Goal: Navigation & Orientation: Understand site structure

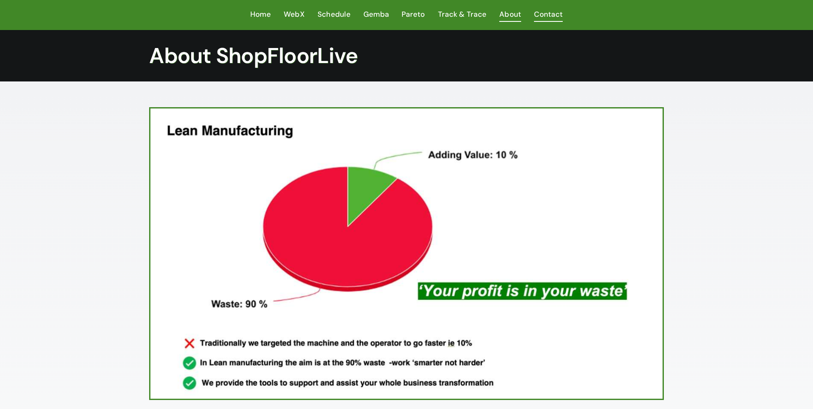
click at [558, 13] on span "Contact" at bounding box center [548, 14] width 29 height 12
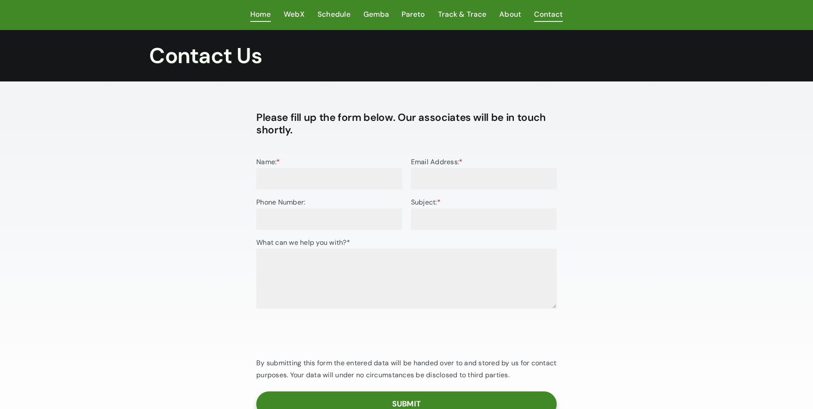
click at [261, 12] on span "Home" at bounding box center [260, 14] width 21 height 12
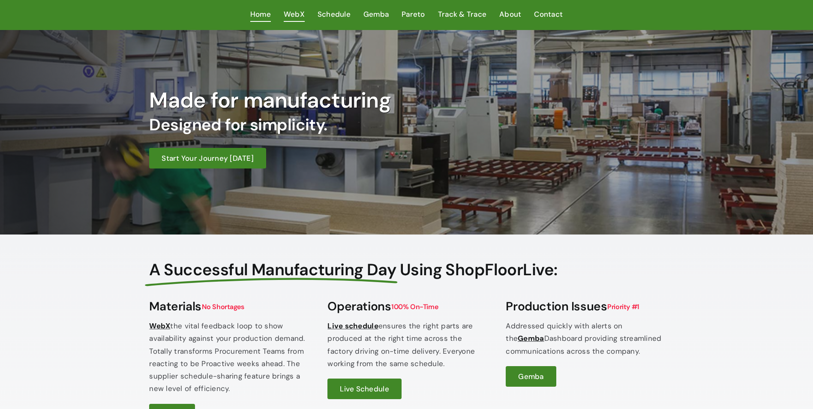
click at [302, 13] on span "WebX" at bounding box center [294, 14] width 21 height 12
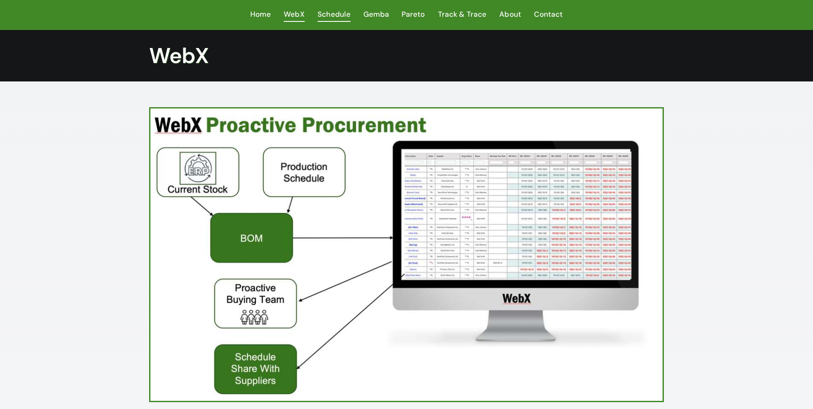
click at [333, 10] on span "Schedule" at bounding box center [334, 14] width 33 height 12
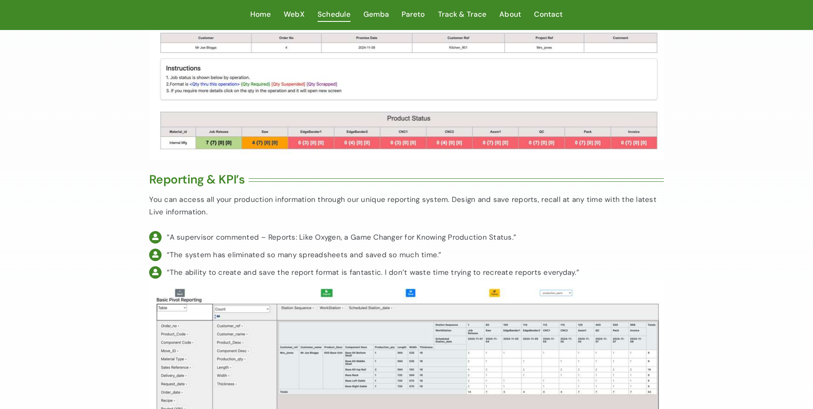
scroll to position [2566, 0]
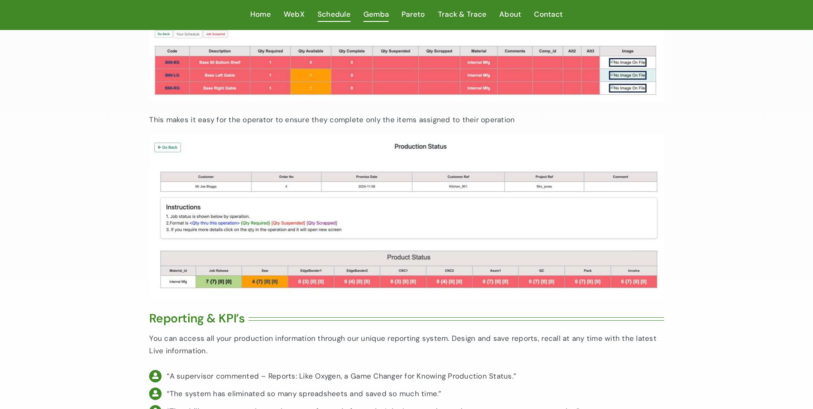
click at [372, 9] on span "Gemba" at bounding box center [375, 14] width 25 height 12
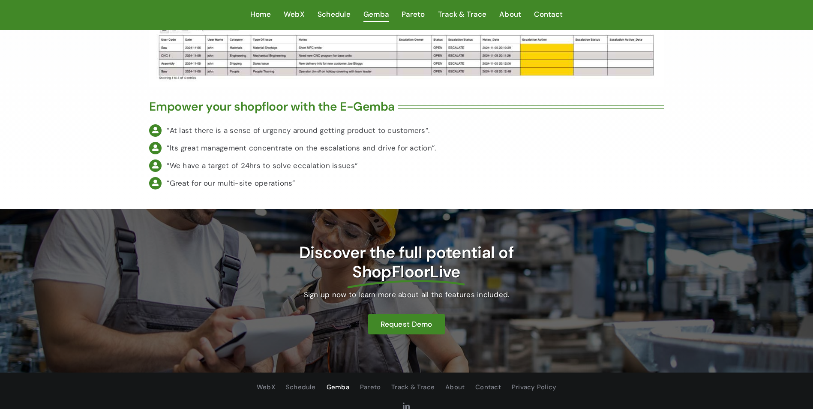
scroll to position [1696, 0]
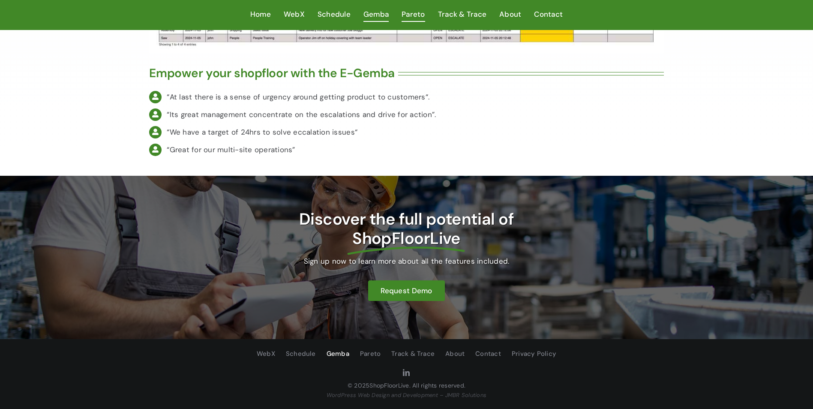
click at [415, 9] on span "Pareto" at bounding box center [414, 14] width 24 height 12
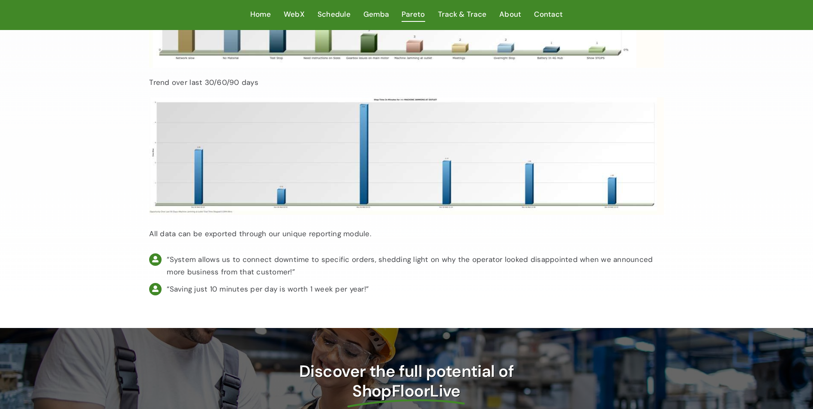
scroll to position [1952, 0]
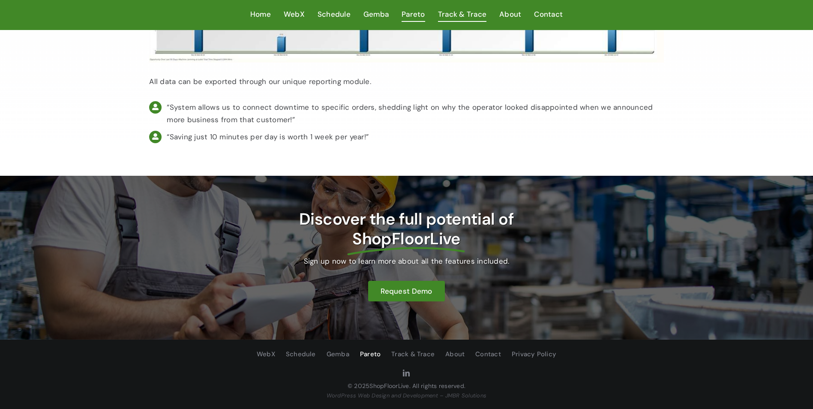
click at [460, 14] on span "Track & Trace" at bounding box center [462, 14] width 48 height 12
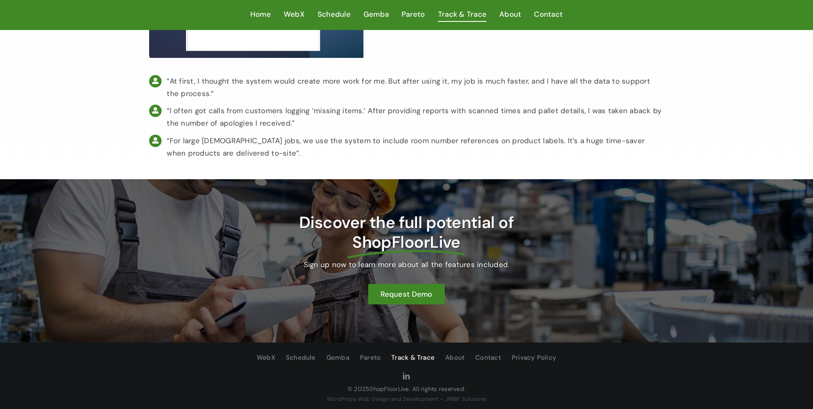
scroll to position [957, 0]
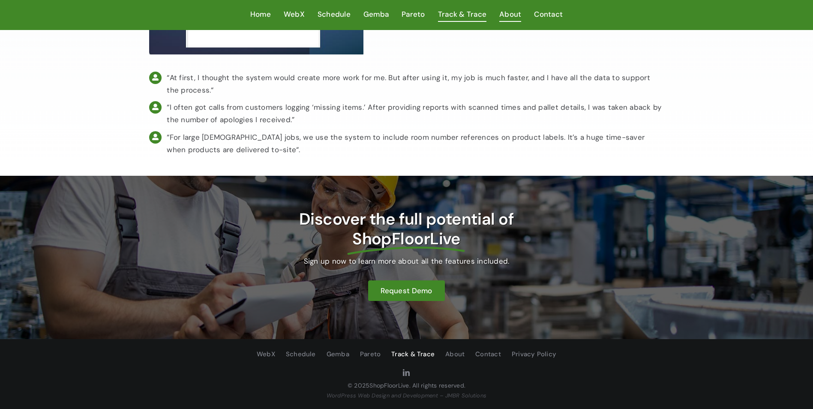
click at [513, 16] on span "About" at bounding box center [510, 14] width 22 height 12
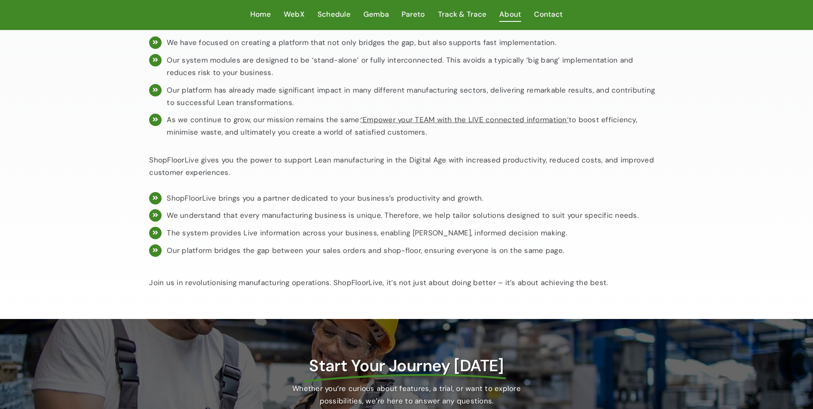
scroll to position [683, 0]
